Goal: Information Seeking & Learning: Find specific page/section

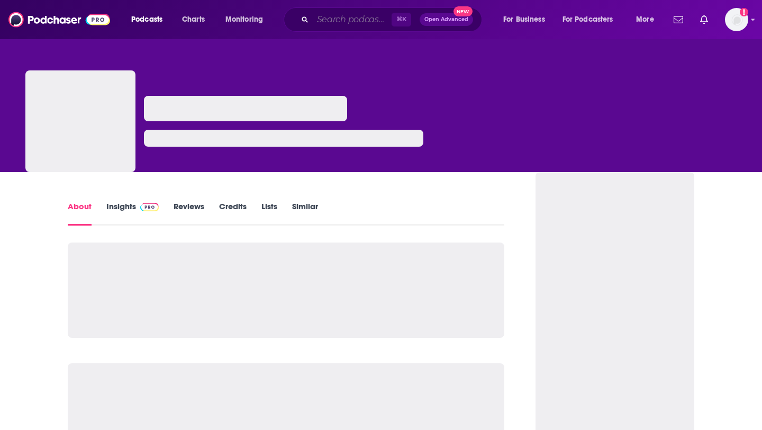
click at [336, 24] on input "Search podcasts, credits, & more..." at bounding box center [352, 19] width 79 height 17
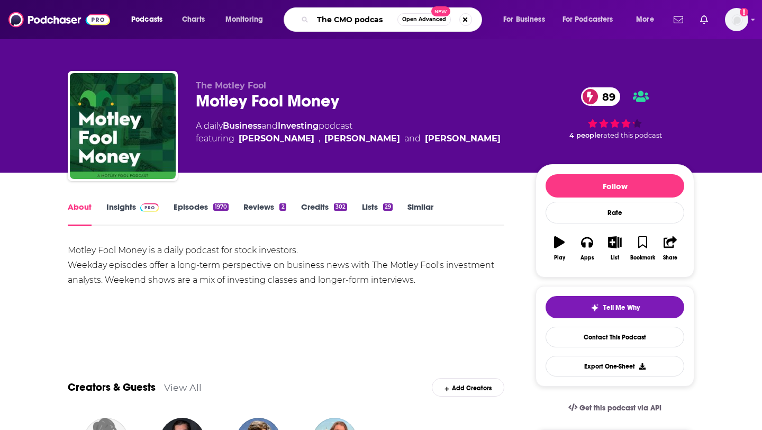
type input "The CMO podcast"
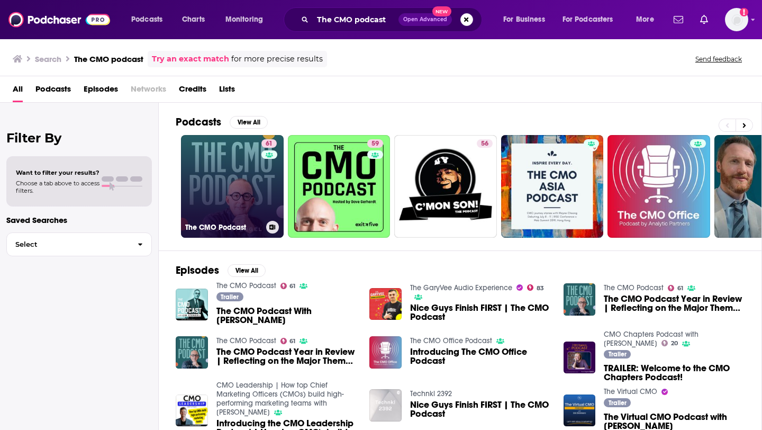
click at [253, 186] on link "61 The CMO Podcast" at bounding box center [232, 186] width 103 height 103
